Goal: Information Seeking & Learning: Learn about a topic

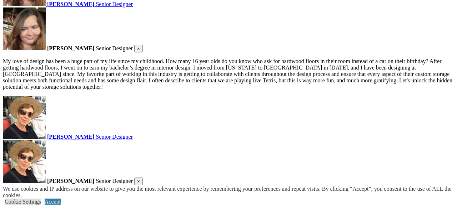
scroll to position [1187, 0]
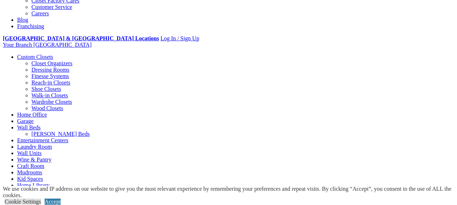
scroll to position [243, 0]
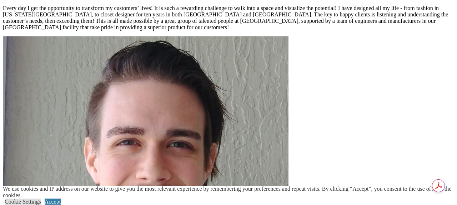
scroll to position [1187, 0]
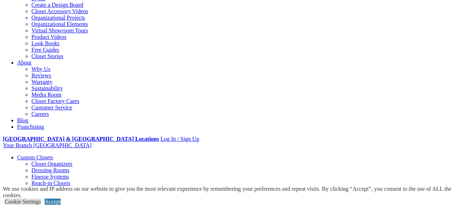
scroll to position [172, 0]
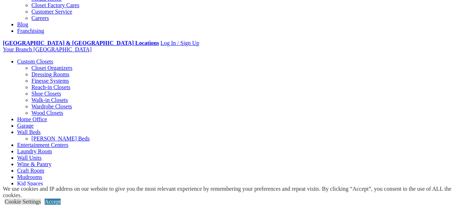
click at [41, 155] on link "Wall Units" at bounding box center [29, 158] width 24 height 6
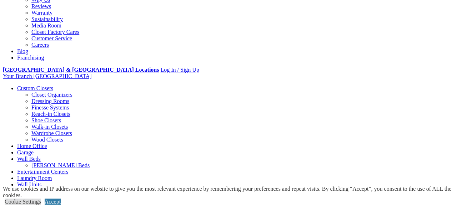
scroll to position [243, 0]
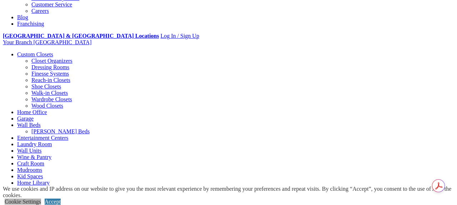
click at [41, 199] on link "Cookie Settings" at bounding box center [23, 202] width 36 height 6
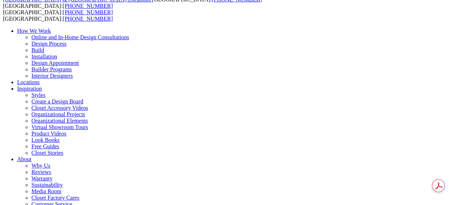
scroll to position [29, 0]
